Goal: Check status: Check status

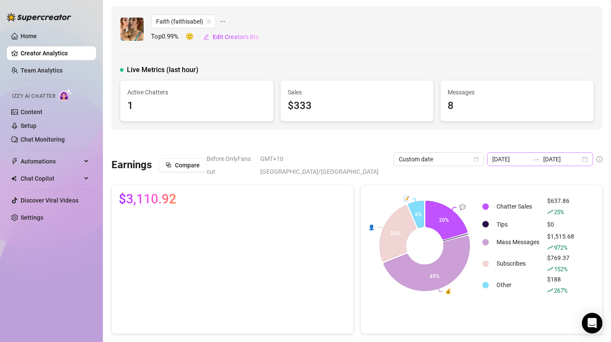
click at [583, 159] on div "[DATE] [DATE]" at bounding box center [540, 159] width 106 height 14
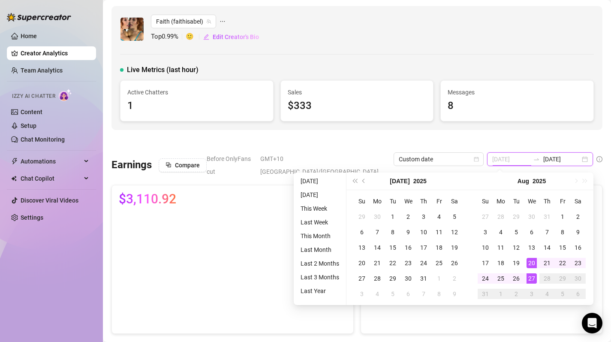
type input "[DATE]"
click at [531, 283] on div "27" at bounding box center [532, 278] width 10 height 10
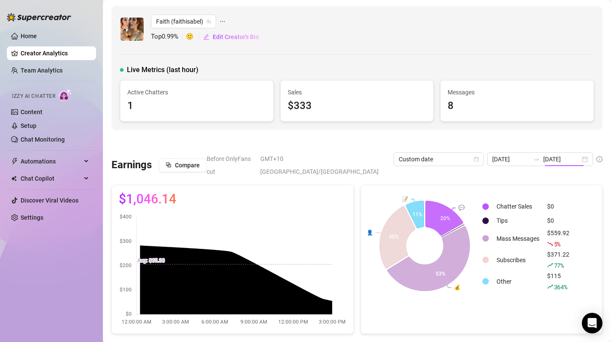
type input "[DATE]"
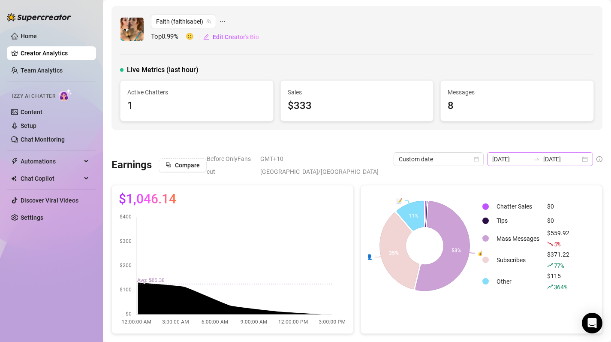
click at [584, 158] on div "[DATE] [DATE]" at bounding box center [540, 159] width 106 height 14
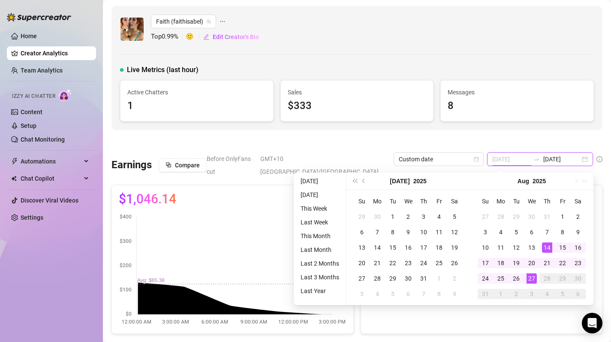
type input "[DATE]"
click at [532, 279] on div "27" at bounding box center [532, 278] width 10 height 10
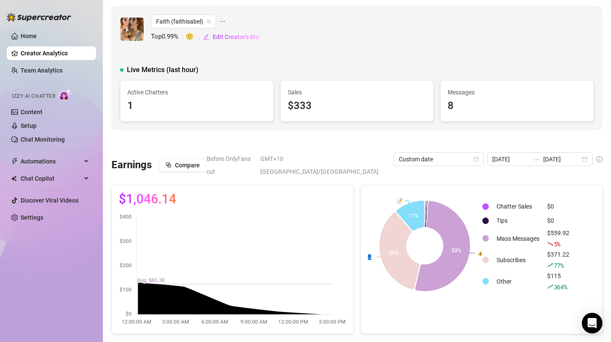
click at [595, 251] on div "Chatter Sales $0 Tips $0 Mass Messages $559.92 5 % Subscribes $371.22 77 % Othe…" at bounding box center [539, 245] width 114 height 107
click at [580, 157] on input "[DATE]" at bounding box center [562, 158] width 37 height 9
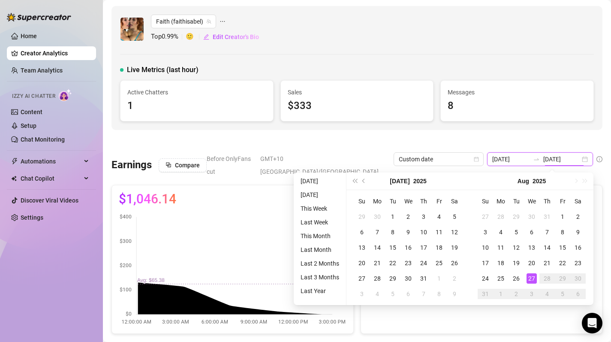
click at [586, 159] on div "[DATE] [DATE]" at bounding box center [540, 159] width 106 height 14
type input "[DATE]"
click at [522, 278] on td "26" at bounding box center [516, 278] width 15 height 15
click at [535, 278] on div "27" at bounding box center [532, 278] width 10 height 10
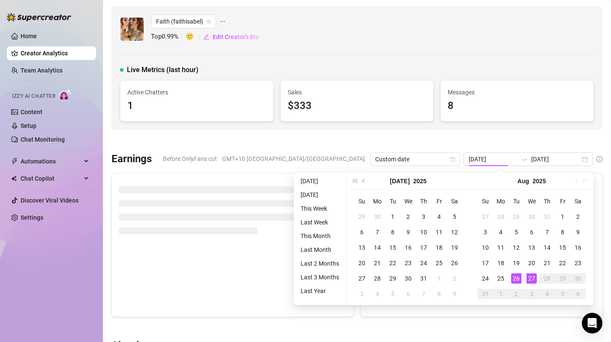
type input "[DATE]"
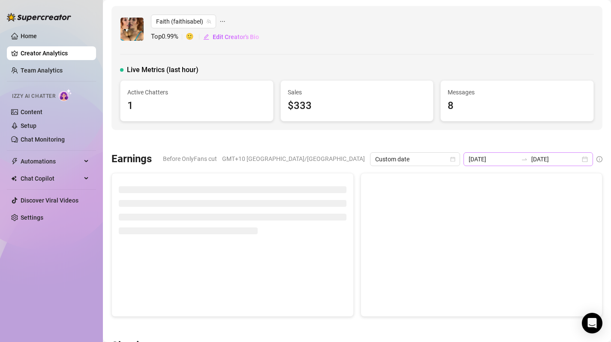
click at [586, 159] on div "[DATE] [DATE]" at bounding box center [529, 159] width 130 height 14
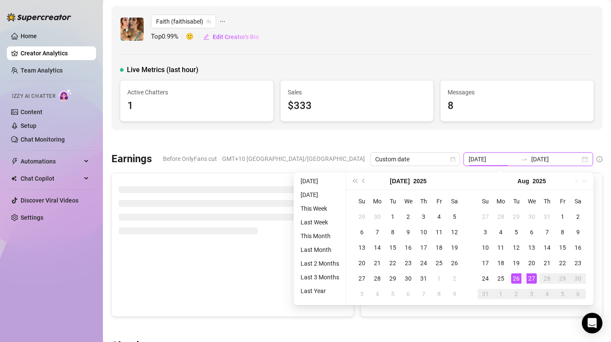
type input "[DATE]"
click at [533, 280] on div "27" at bounding box center [532, 278] width 10 height 10
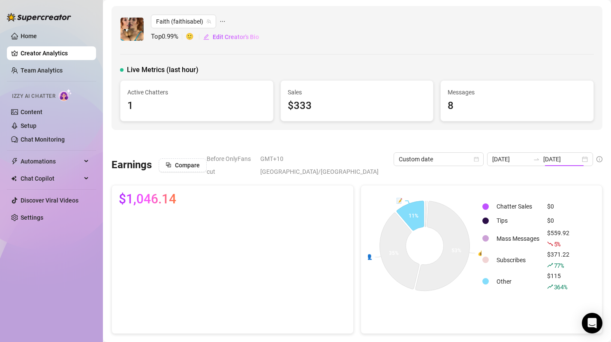
type input "[DATE]"
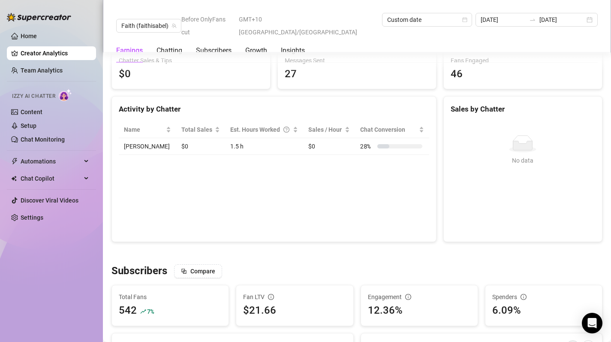
scroll to position [290, 0]
